Goal: Task Accomplishment & Management: Manage account settings

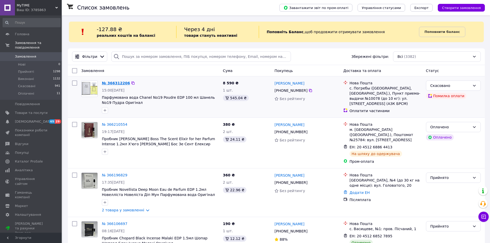
click at [119, 82] on link "№ 366312206" at bounding box center [116, 83] width 28 height 4
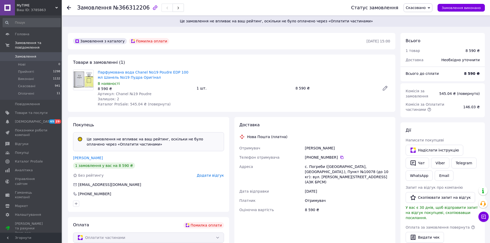
click at [68, 8] on use at bounding box center [69, 8] width 4 height 4
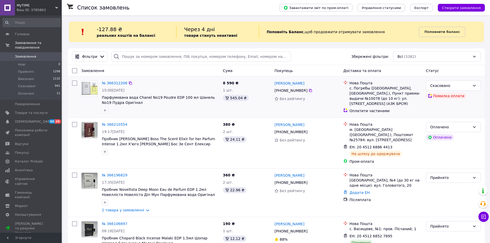
click at [117, 80] on div "№ 366312206" at bounding box center [114, 83] width 26 height 6
click at [119, 82] on link "№ 366312206" at bounding box center [114, 83] width 25 height 4
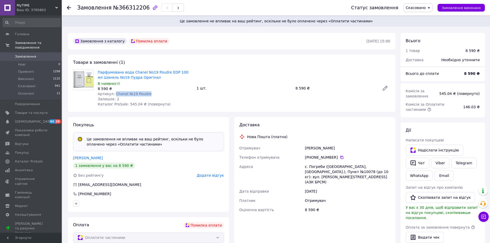
drag, startPoint x: 113, startPoint y: 93, endPoint x: 145, endPoint y: 93, distance: 31.6
click at [145, 93] on span "Артикул: Chanel №19 Poudre" at bounding box center [125, 94] width 54 height 4
copy span "Chanel №19 Poudre"
click at [68, 7] on icon at bounding box center [69, 8] width 4 height 4
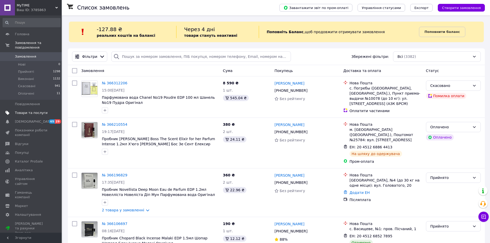
click at [34, 111] on span "Товари та послуги" at bounding box center [31, 113] width 33 height 5
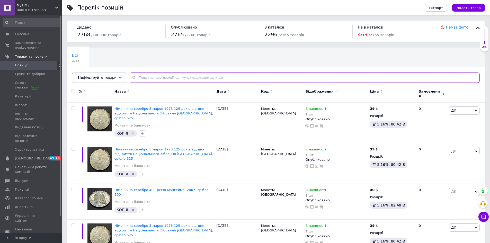
click at [153, 77] on input "text" at bounding box center [305, 78] width 350 height 10
paste input "Lattafa [PERSON_NAME]"
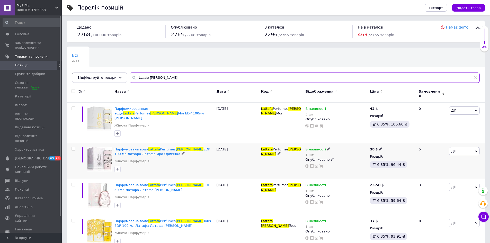
type input "Lattafa [PERSON_NAME]"
click at [327, 147] on icon at bounding box center [328, 148] width 3 height 3
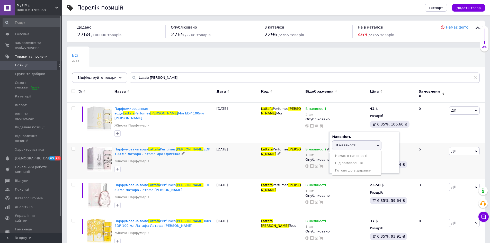
click at [347, 143] on span "В наявності" at bounding box center [346, 145] width 21 height 4
drag, startPoint x: 341, startPoint y: 158, endPoint x: 329, endPoint y: 158, distance: 12.3
click at [329, 158] on div "В наявності 1 шт. Наявність В наявності Немає в наявності Під замовлення [PERSO…" at bounding box center [336, 157] width 62 height 21
type input "4"
click at [254, 154] on div "[DATE]" at bounding box center [237, 161] width 44 height 36
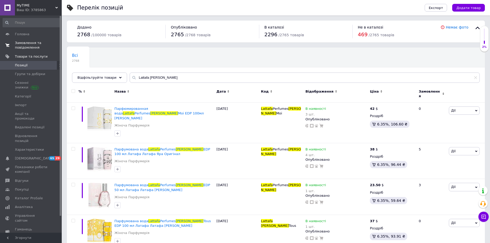
click at [29, 45] on span "Замовлення та повідомлення" at bounding box center [31, 45] width 33 height 9
